Goal: Navigation & Orientation: Find specific page/section

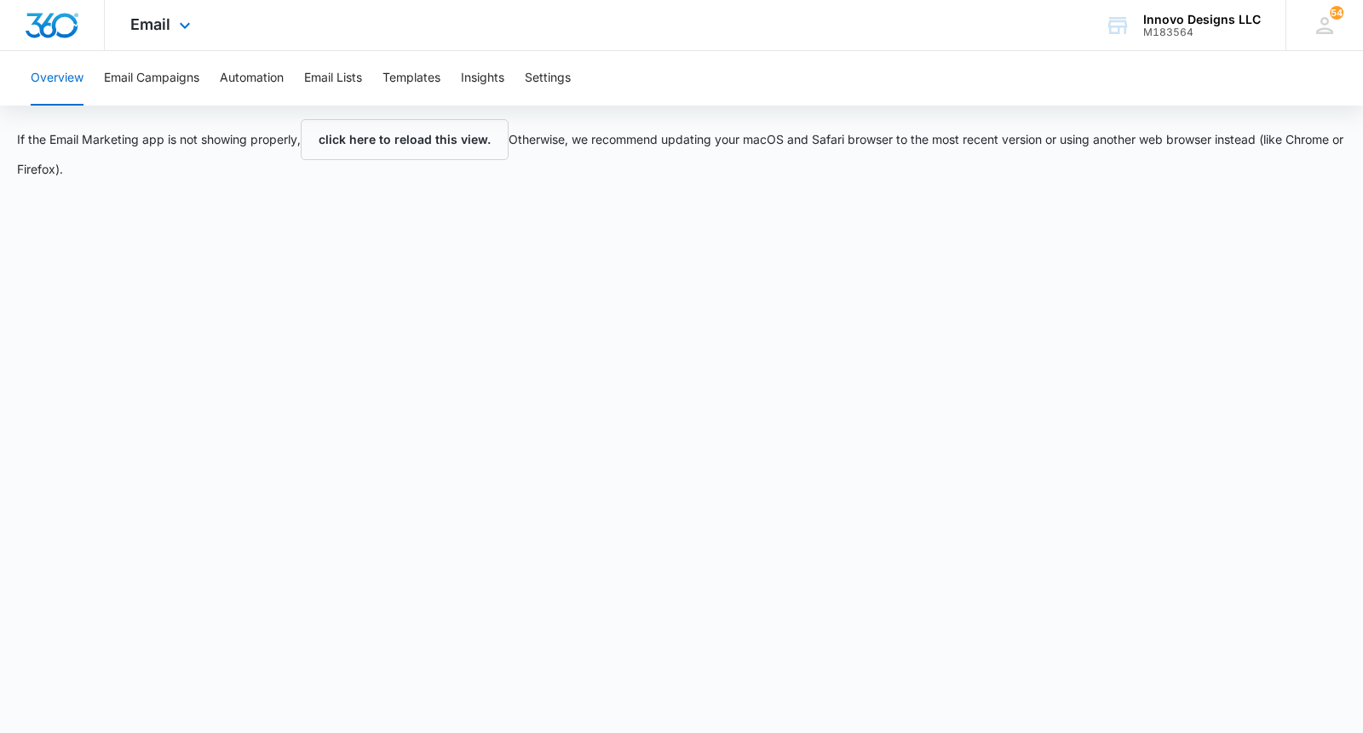
click at [159, 41] on div "Email Apps Reputation Websites Forms CRM Email Social POS Content Ads Intellige…" at bounding box center [163, 25] width 116 height 50
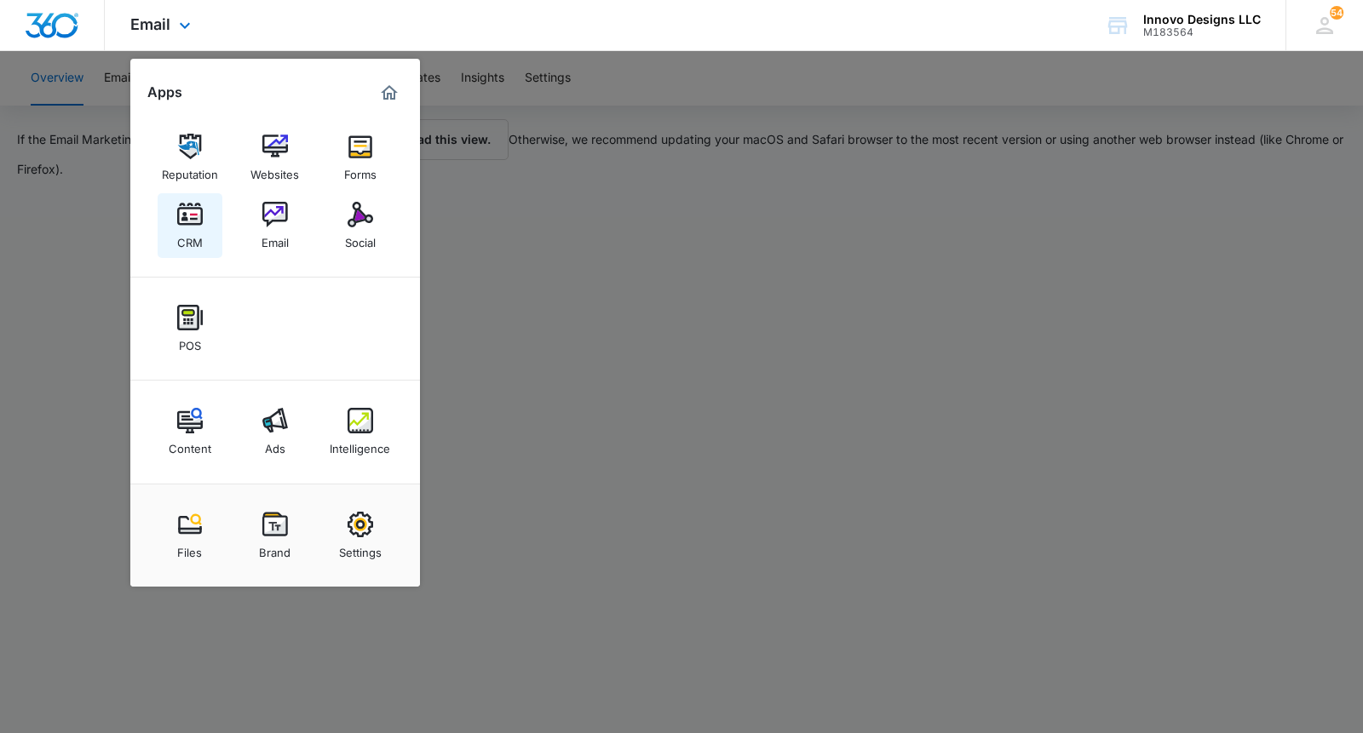
click at [186, 210] on img at bounding box center [190, 215] width 26 height 26
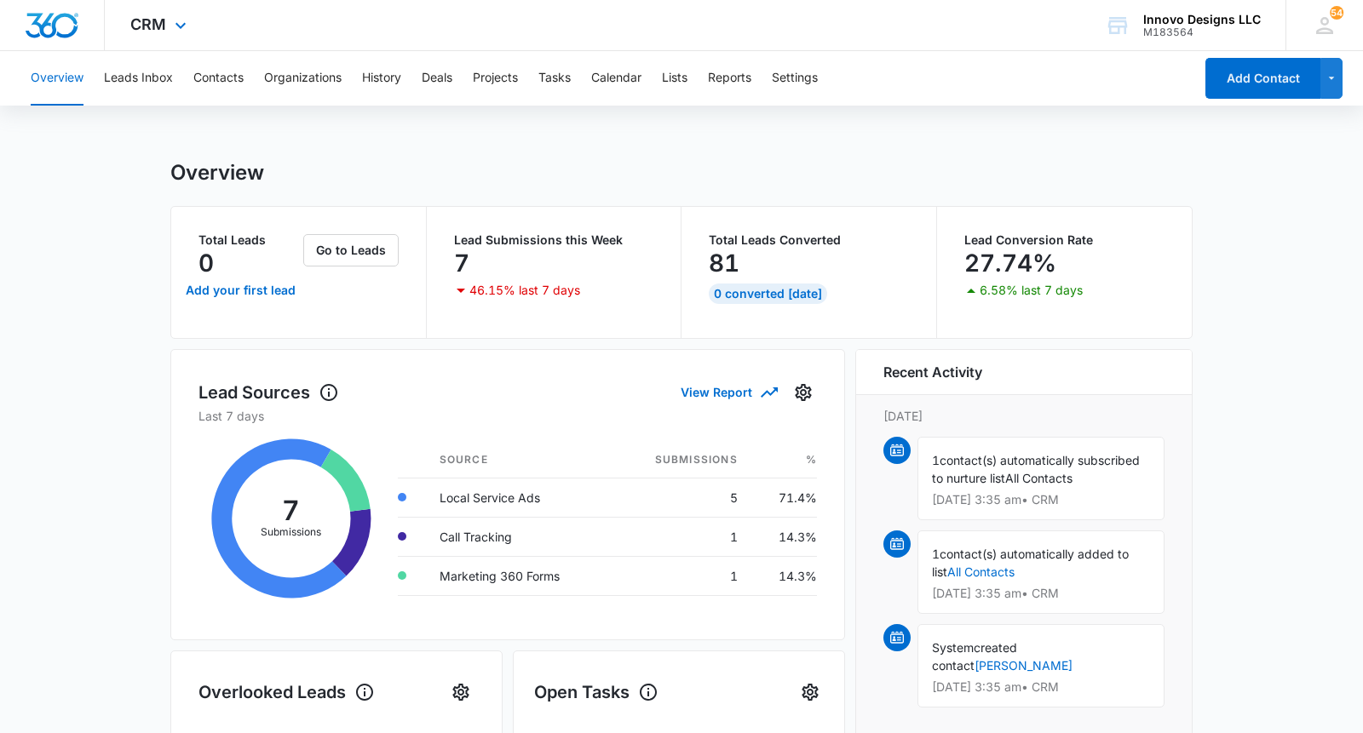
click at [136, 33] on div "CRM Apps Reputation Websites Forms CRM Email Social POS Content Ads Intelligenc…" at bounding box center [161, 25] width 112 height 50
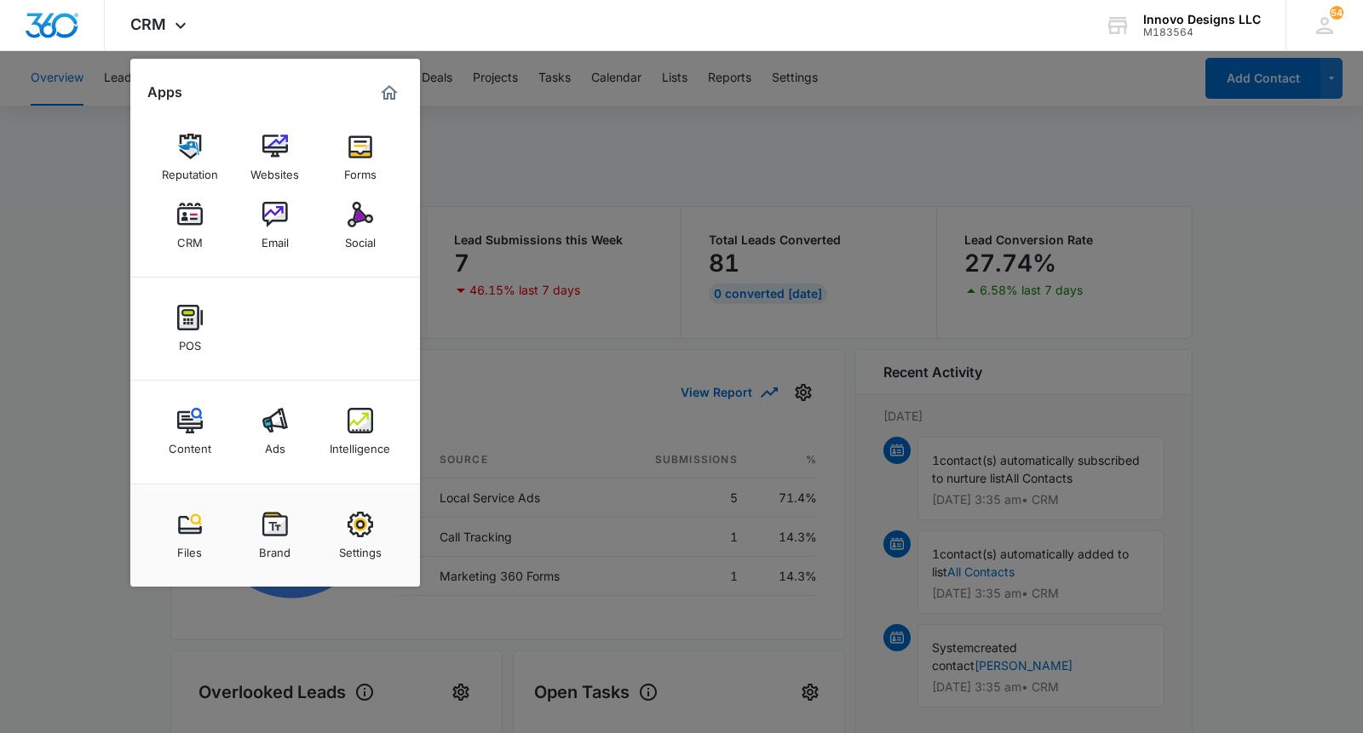
click at [516, 198] on div at bounding box center [681, 366] width 1363 height 733
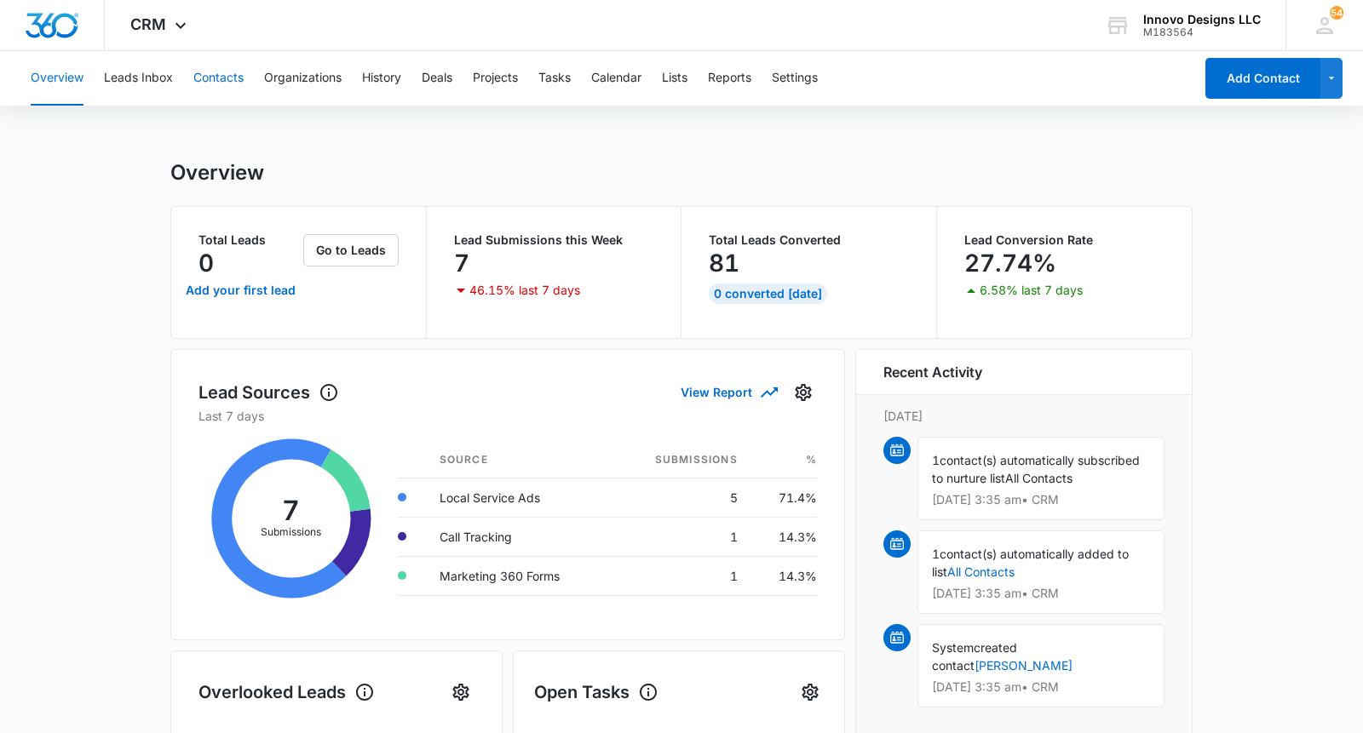
click at [211, 72] on button "Contacts" at bounding box center [218, 78] width 50 height 55
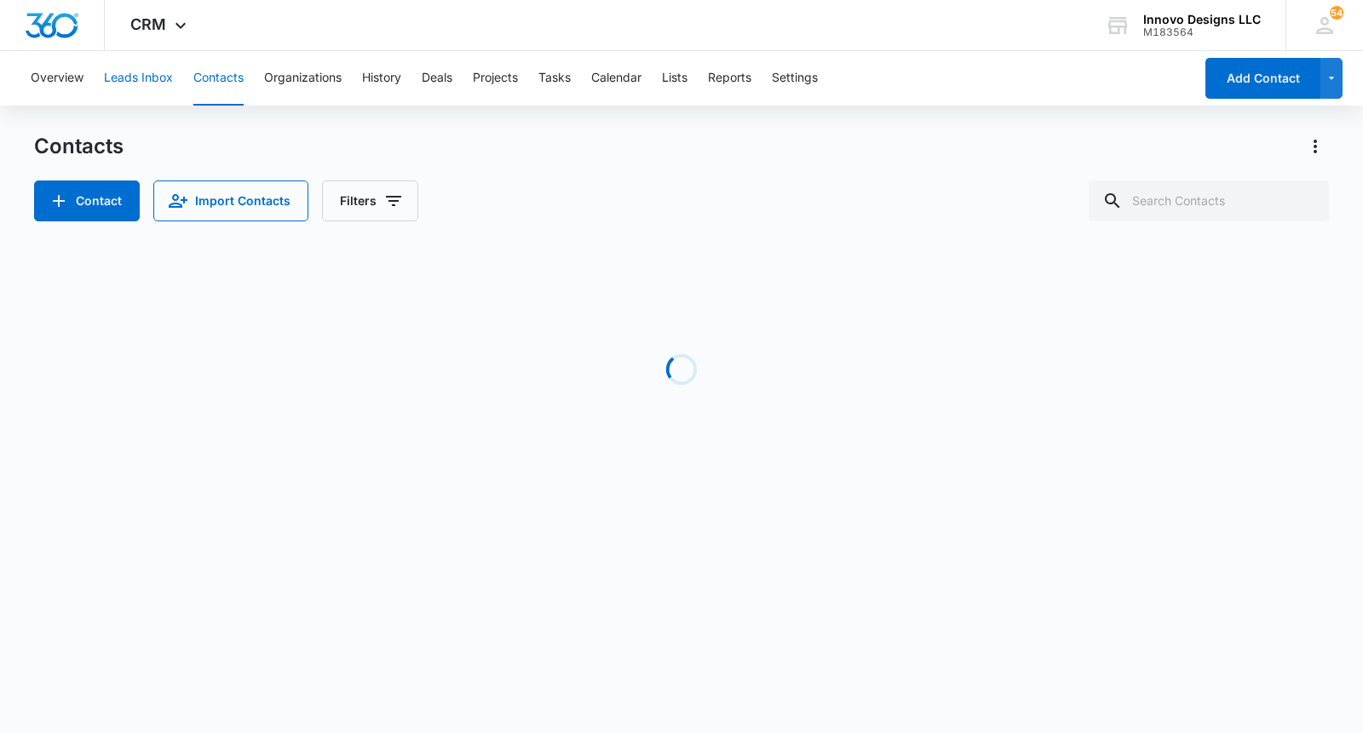
click at [135, 77] on button "Leads Inbox" at bounding box center [138, 78] width 69 height 55
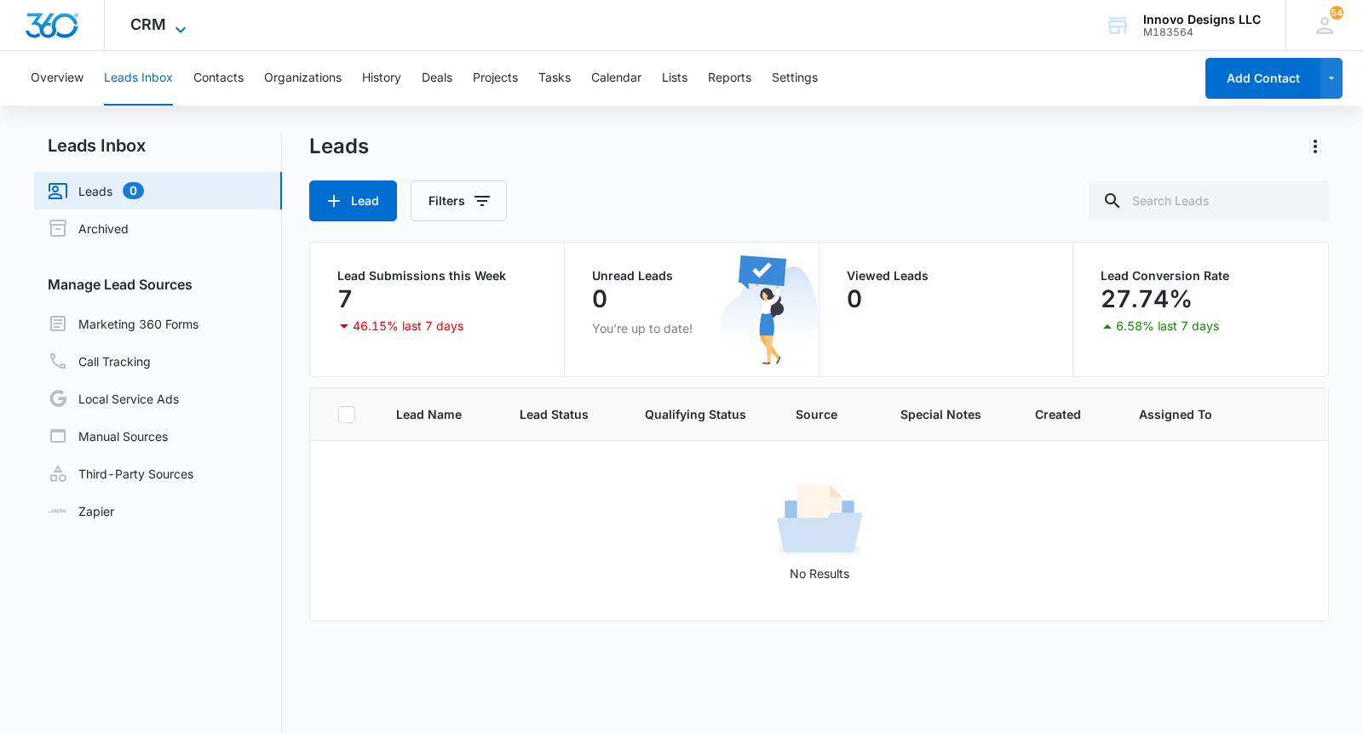
click at [152, 15] on span "CRM" at bounding box center [148, 24] width 36 height 18
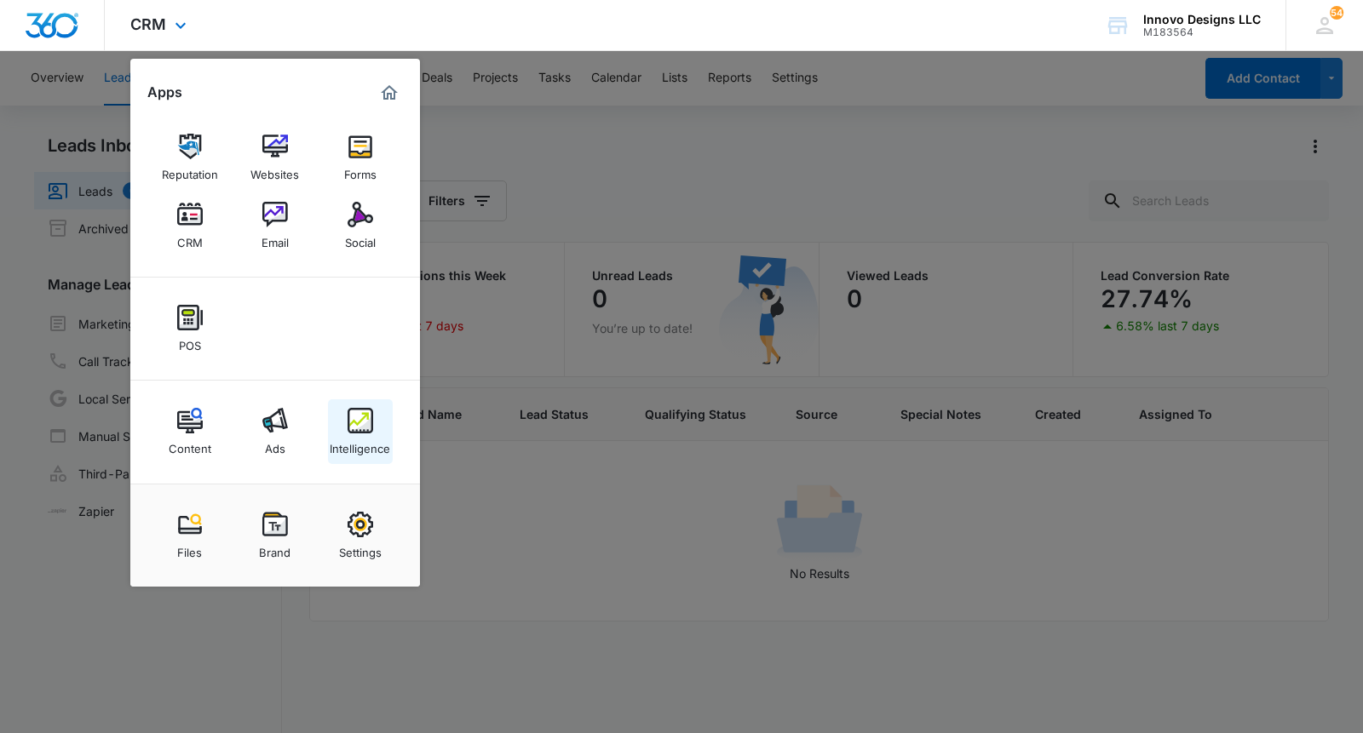
click at [371, 432] on img at bounding box center [361, 421] width 26 height 26
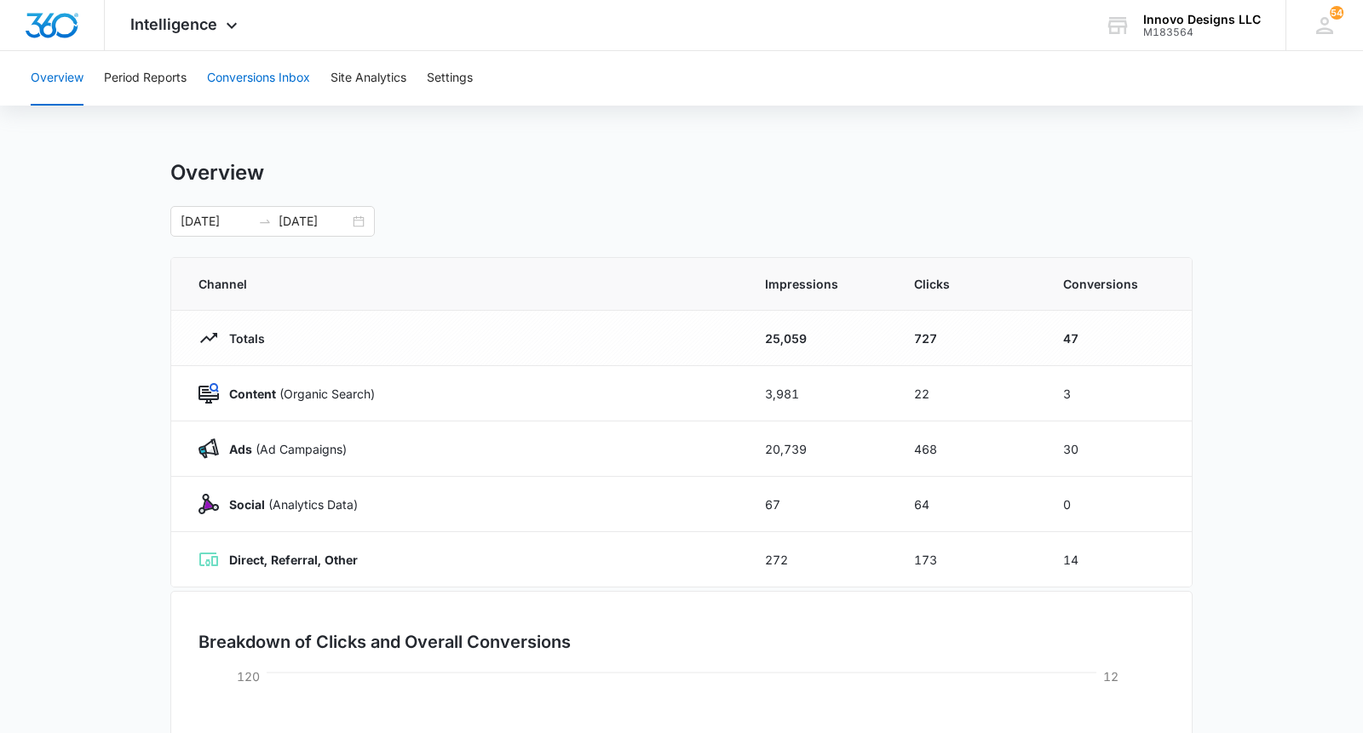
click at [244, 78] on button "Conversions Inbox" at bounding box center [258, 78] width 103 height 55
